Goal: Information Seeking & Learning: Learn about a topic

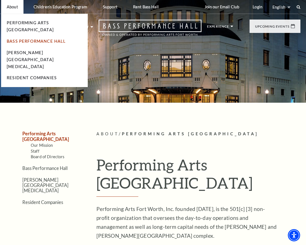
click at [28, 39] on link "Bass Performance Hall" at bounding box center [36, 41] width 59 height 5
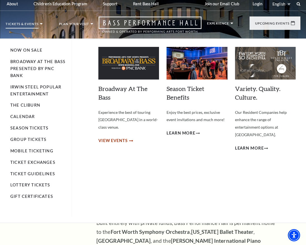
click at [115, 137] on span "View Events" at bounding box center [112, 140] width 29 height 7
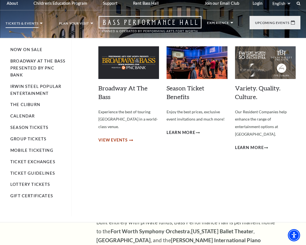
scroll to position [4, 0]
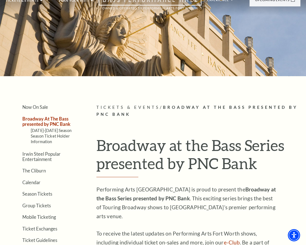
scroll to position [29, 0]
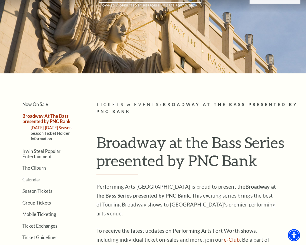
click at [62, 129] on link "[DATE]-[DATE] Season" at bounding box center [51, 127] width 41 height 5
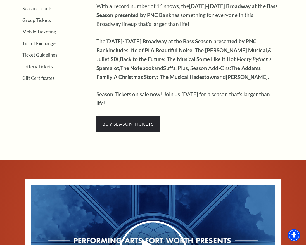
scroll to position [235, 0]
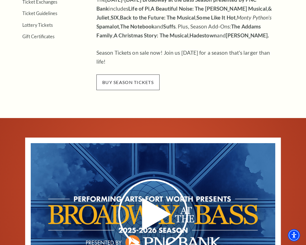
click at [119, 77] on span "buy season tickets" at bounding box center [127, 83] width 63 height 16
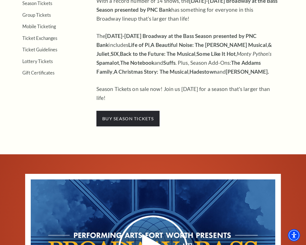
scroll to position [195, 0]
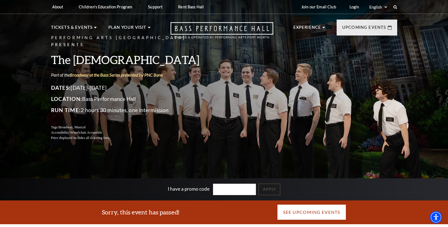
click at [308, 210] on link "See Upcoming Events" at bounding box center [311, 212] width 69 height 16
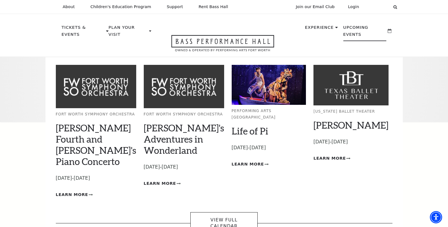
click at [248, 83] on img at bounding box center [269, 85] width 75 height 40
click at [254, 125] on link "Life of Pi" at bounding box center [250, 130] width 37 height 11
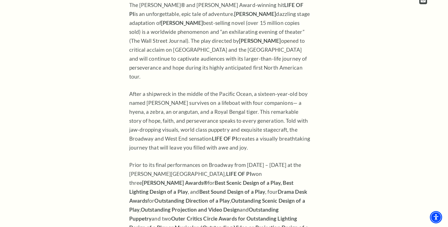
scroll to position [430, 0]
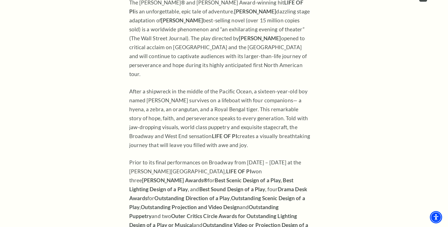
click at [131, 88] on div "Overview SEPTEMBER 23-28, 2025 The Tony® and Olivier Award-winning hit LIFE OF …" at bounding box center [224, 171] width 201 height 428
click at [129, 88] on p "After a shipwreck in the middle of the Pacific Ocean, a sixteen-year-old boy na…" at bounding box center [219, 118] width 181 height 63
click at [131, 87] on p "After a shipwreck in the middle of the Pacific Ocean, a sixteen-year-old boy na…" at bounding box center [219, 118] width 181 height 63
drag, startPoint x: 129, startPoint y: 86, endPoint x: 298, endPoint y: 143, distance: 178.4
click at [298, 143] on p "After a shipwreck in the middle of the Pacific Ocean, a sixteen-year-old boy na…" at bounding box center [219, 118] width 181 height 63
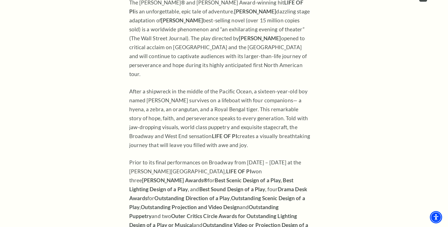
copy p "After a shipwreck in the middle of the Pacific Ocean, a sixteen-year-old boy na…"
